Goal: Transaction & Acquisition: Purchase product/service

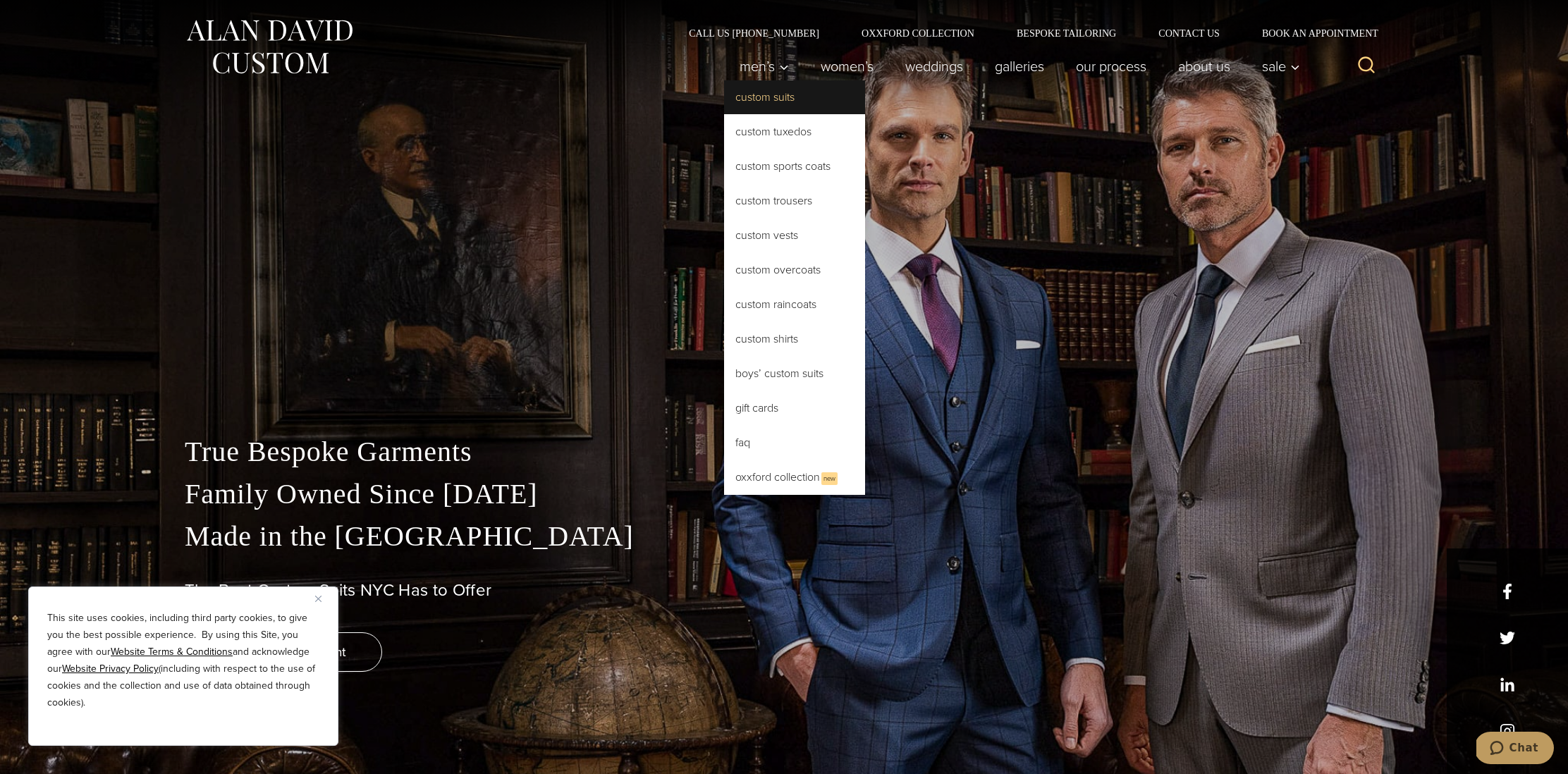
click at [773, 93] on link "Custom Suits" at bounding box center [794, 97] width 141 height 34
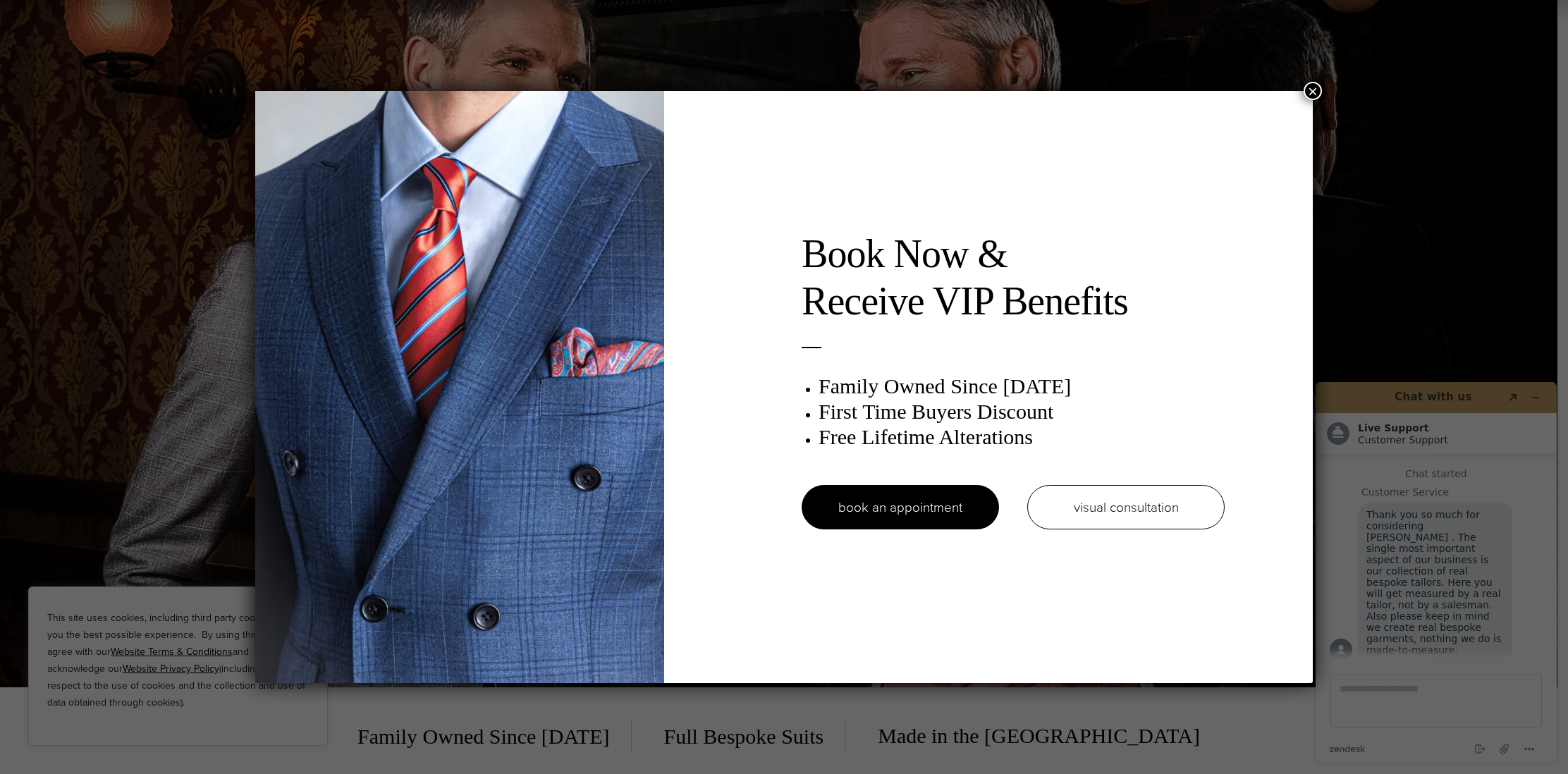
click at [1313, 94] on button "×" at bounding box center [1312, 90] width 18 height 18
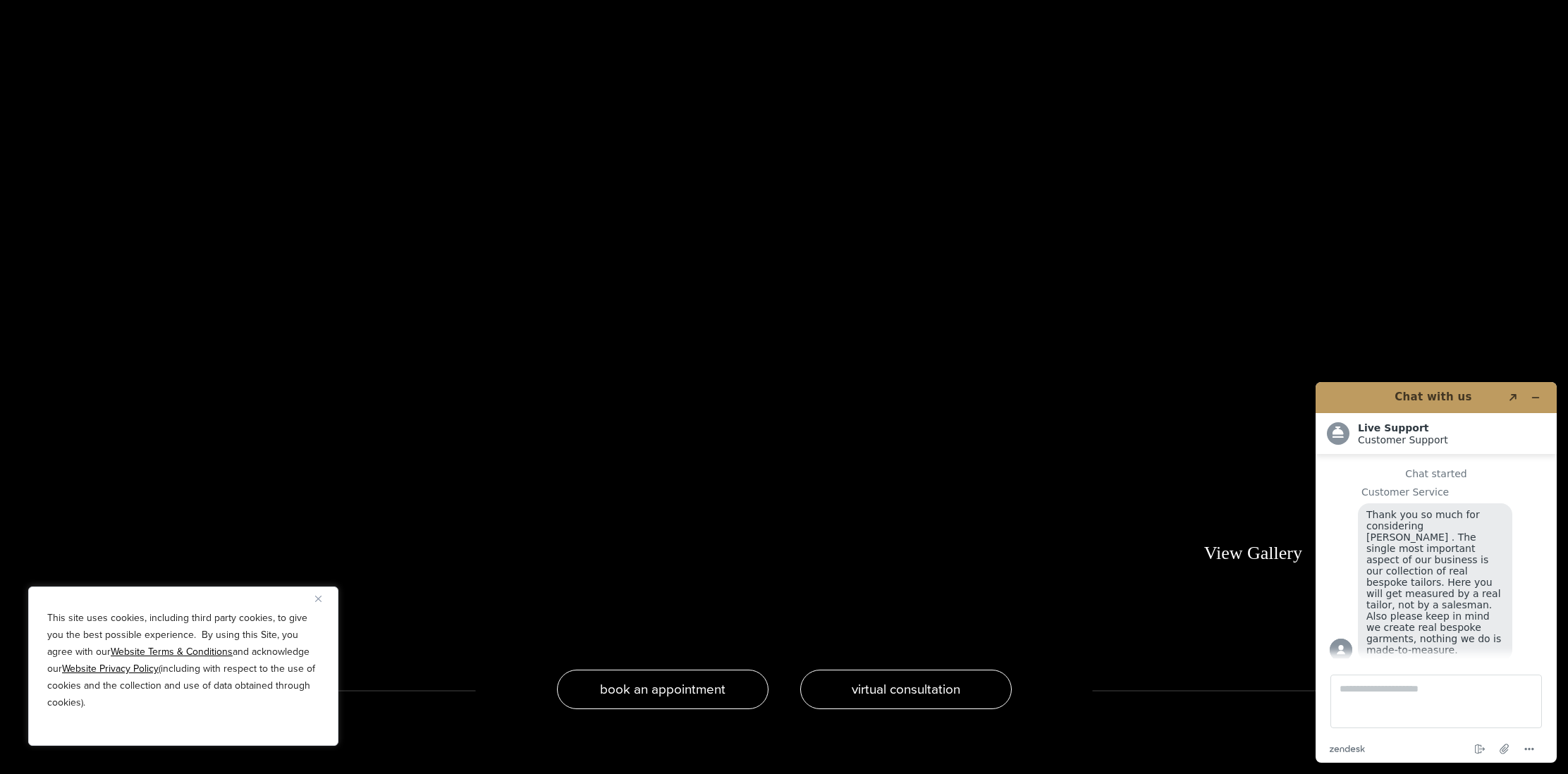
scroll to position [3066, 0]
